Goal: Find specific page/section: Find specific page/section

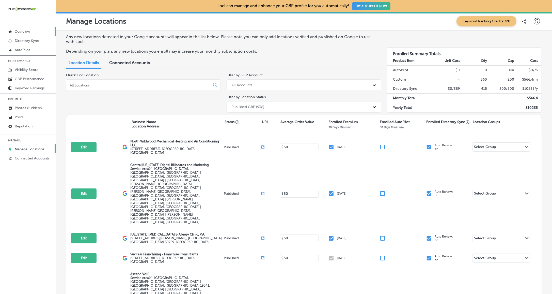
click at [19, 31] on p "Overview" at bounding box center [22, 31] width 15 height 4
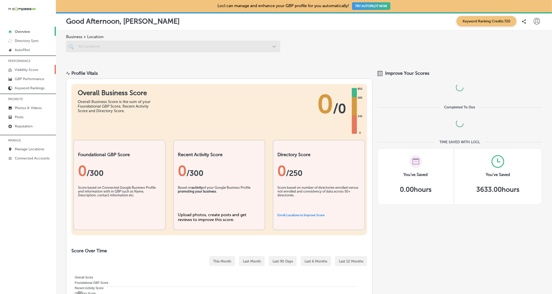
click at [29, 69] on p "Visibility Score" at bounding box center [27, 70] width 24 height 4
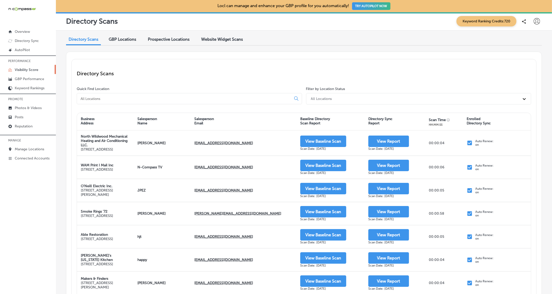
click at [178, 40] on span "Prospective Locations" at bounding box center [169, 39] width 42 height 5
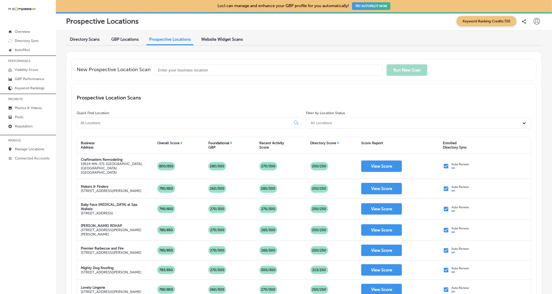
click at [121, 40] on span "GBP Locations" at bounding box center [124, 39] width 27 height 5
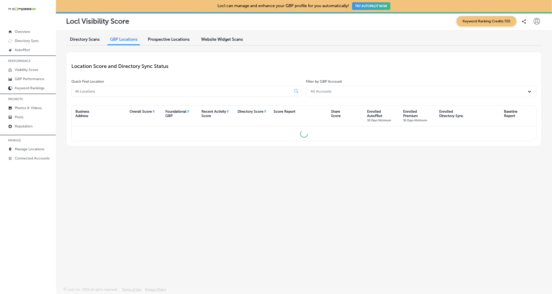
click at [86, 37] on span "Directory Scans" at bounding box center [85, 39] width 30 height 5
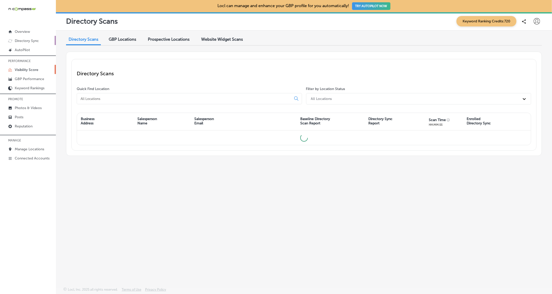
click at [25, 42] on p "Directory Sync" at bounding box center [27, 41] width 24 height 4
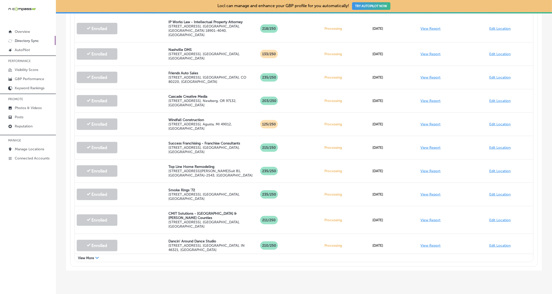
scroll to position [253, 0]
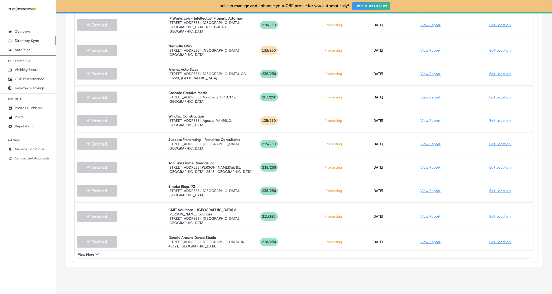
click at [86, 253] on span "View More" at bounding box center [86, 254] width 16 height 4
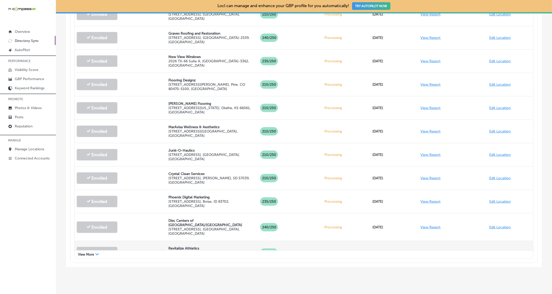
scroll to position [636, 0]
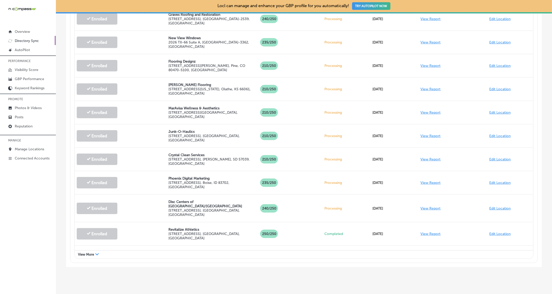
click at [92, 256] on div "View More Path Created with Sketch." at bounding box center [304, 254] width 459 height 8
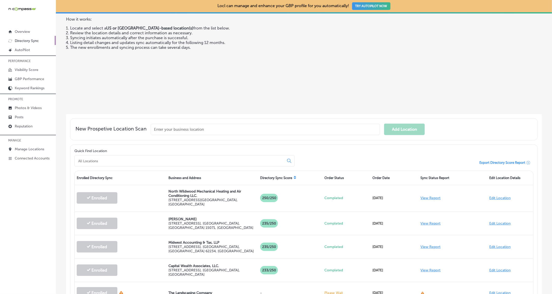
scroll to position [0, 0]
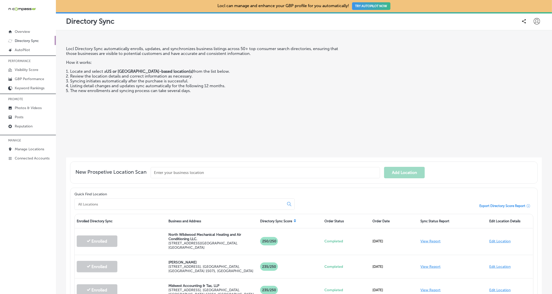
click at [537, 17] on div at bounding box center [537, 21] width 10 height 10
click at [526, 40] on p "My Account" at bounding box center [530, 40] width 23 height 6
select select "US"
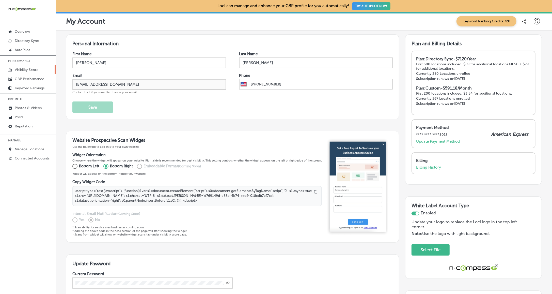
click at [23, 70] on p "Visibility Score" at bounding box center [27, 70] width 24 height 4
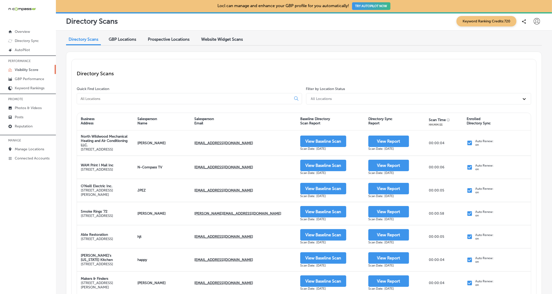
click at [326, 104] on div "Filter by Location Status All Locations" at bounding box center [418, 97] width 228 height 20
click at [323, 98] on div "All Locations" at bounding box center [321, 99] width 21 height 4
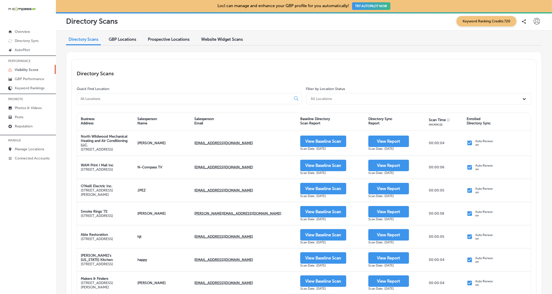
click at [190, 96] on input at bounding box center [185, 98] width 210 height 5
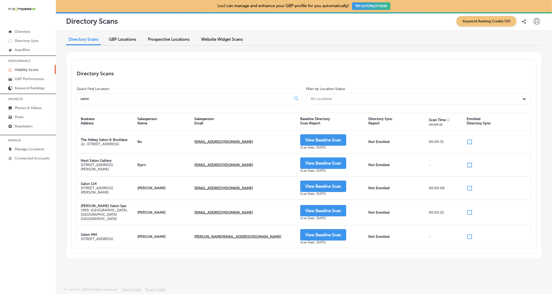
type input "salon"
click at [387, 119] on div "Directory Sync Report" at bounding box center [381, 121] width 24 height 9
drag, startPoint x: 103, startPoint y: 96, endPoint x: 113, endPoint y: 99, distance: 10.8
click at [113, 99] on input "salon" at bounding box center [185, 98] width 210 height 5
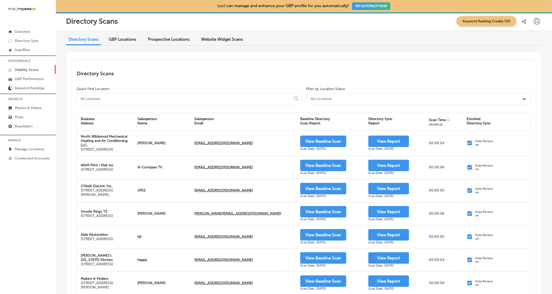
click at [197, 122] on div "Salesperson Email" at bounding box center [204, 121] width 20 height 9
drag, startPoint x: 198, startPoint y: 117, endPoint x: 202, endPoint y: 128, distance: 11.2
click at [202, 129] on div "Business Address Salesperson Name Salesperson Email Baseline Directory Scan Rep…" at bounding box center [304, 122] width 454 height 18
click at [200, 123] on div "Salesperson Email" at bounding box center [204, 121] width 20 height 9
click at [200, 122] on div "Salesperson Email" at bounding box center [204, 121] width 20 height 9
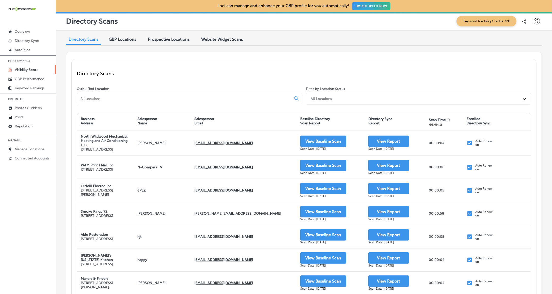
click at [200, 122] on div "Salesperson Email" at bounding box center [204, 121] width 20 height 9
click at [195, 99] on input at bounding box center [185, 98] width 210 height 5
click at [295, 96] on icon at bounding box center [296, 98] width 4 height 4
click at [322, 98] on div "All Locations" at bounding box center [321, 99] width 21 height 4
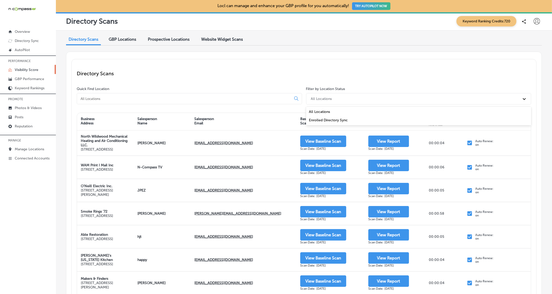
drag, startPoint x: 322, startPoint y: 98, endPoint x: 312, endPoint y: 98, distance: 10.4
click at [322, 98] on div "All Locations" at bounding box center [321, 99] width 21 height 4
click at [236, 96] on input at bounding box center [185, 98] width 210 height 5
click at [235, 98] on input at bounding box center [185, 98] width 210 height 5
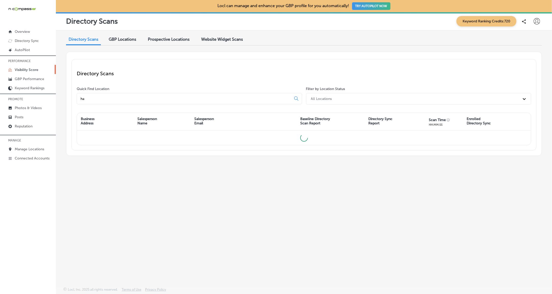
type input "h"
type input "b"
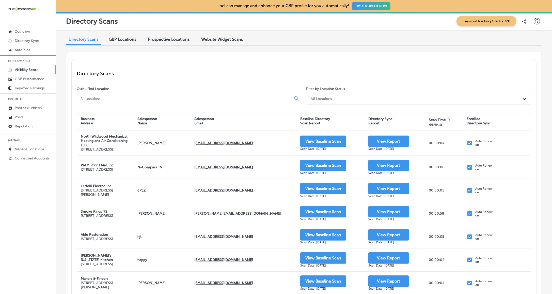
click at [178, 78] on div "Directory Scans" at bounding box center [304, 73] width 455 height 18
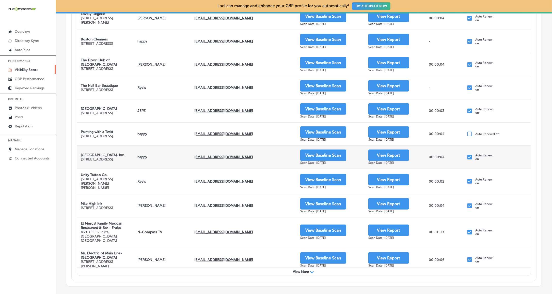
scroll to position [164, 0]
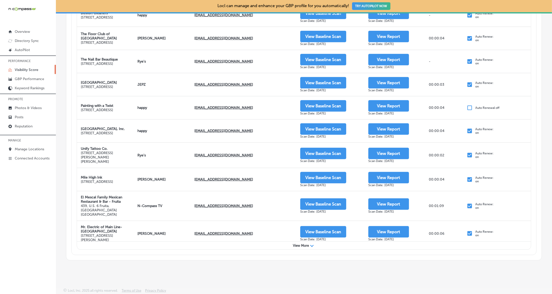
drag, startPoint x: 300, startPoint y: 245, endPoint x: 291, endPoint y: 260, distance: 17.2
click at [300, 245] on span "View More" at bounding box center [301, 246] width 16 height 4
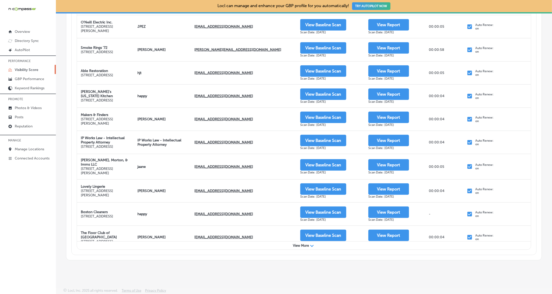
scroll to position [0, 0]
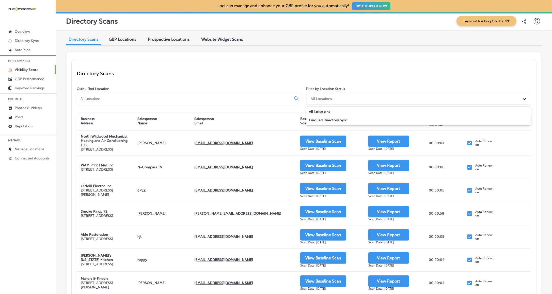
click at [324, 99] on div "All Locations" at bounding box center [321, 99] width 21 height 4
click at [25, 220] on div "iconmonstr-menu-thin copy Created with Sketch. Overview Directory Sync Created …" at bounding box center [28, 147] width 56 height 294
